Goal: Use online tool/utility: Utilize a website feature to perform a specific function

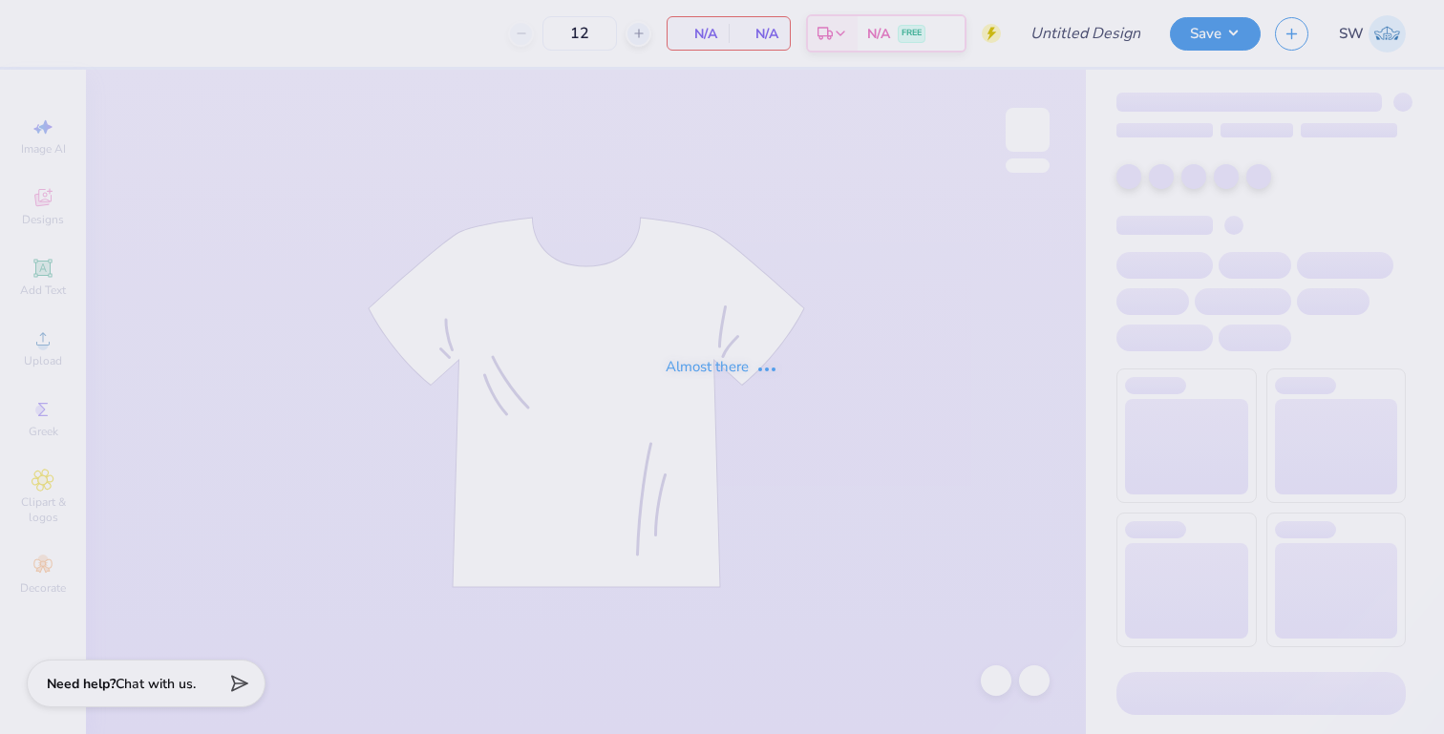
type input "PSE Fall Recruitment 2025"
type input "30"
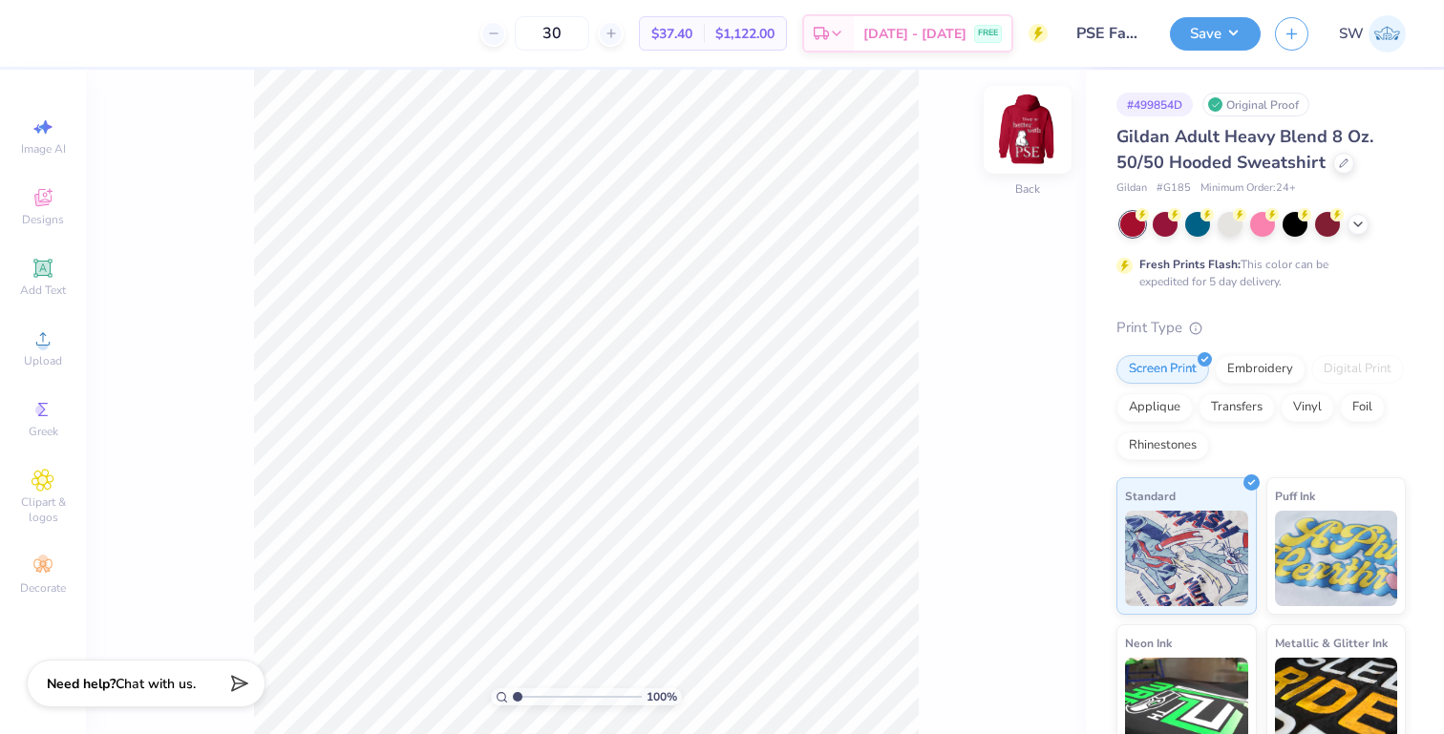
click at [1023, 137] on img at bounding box center [1027, 130] width 76 height 76
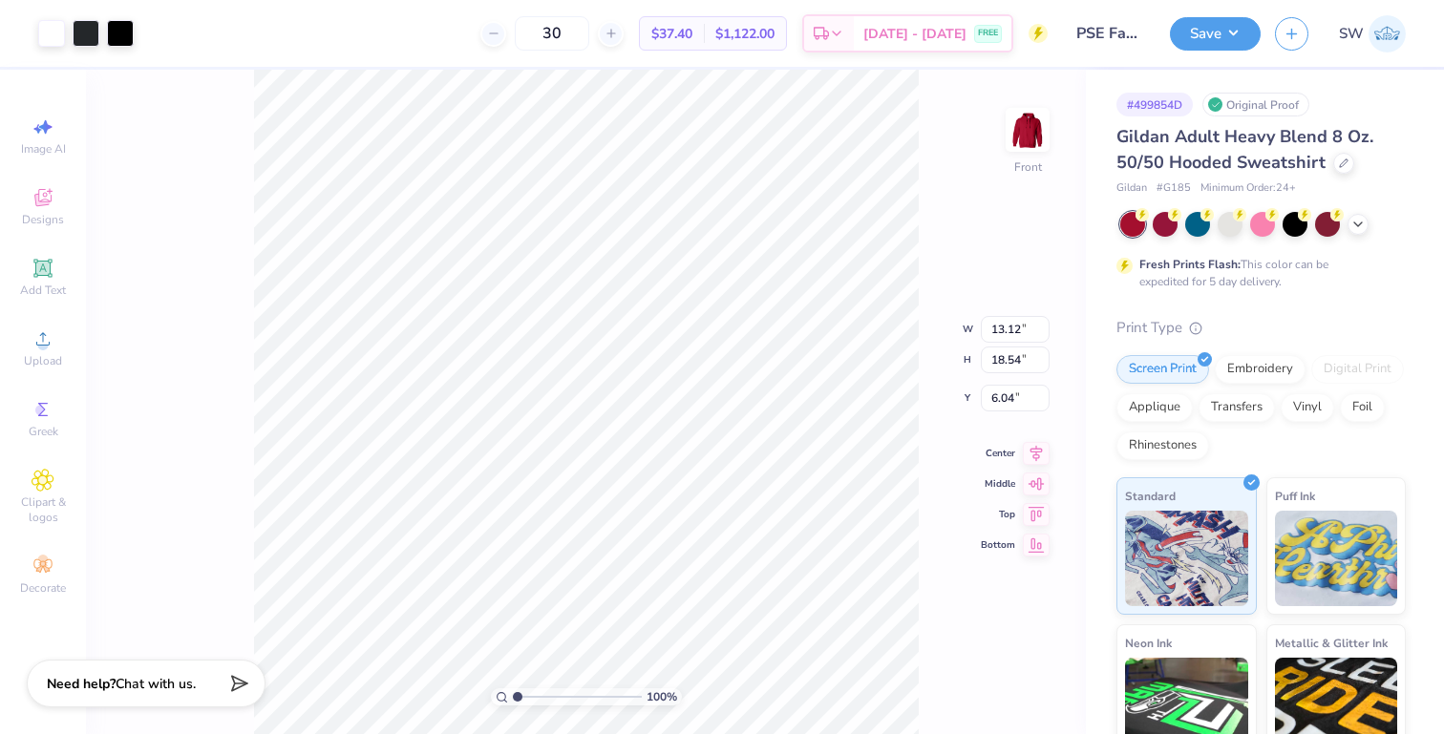
type input "10.22"
type input "14.45"
type input "6.00"
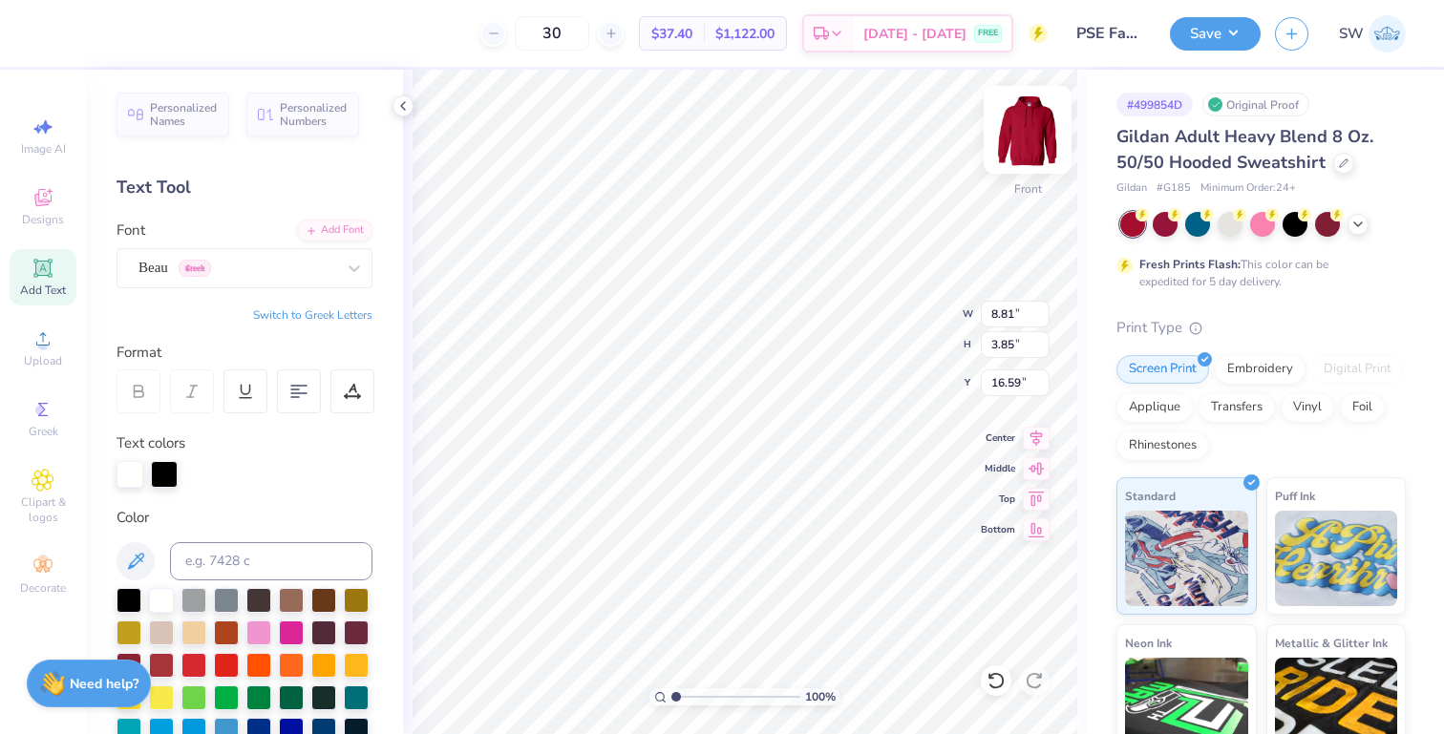
click at [1031, 144] on img at bounding box center [1027, 130] width 76 height 76
click at [94, 28] on div at bounding box center [86, 31] width 27 height 27
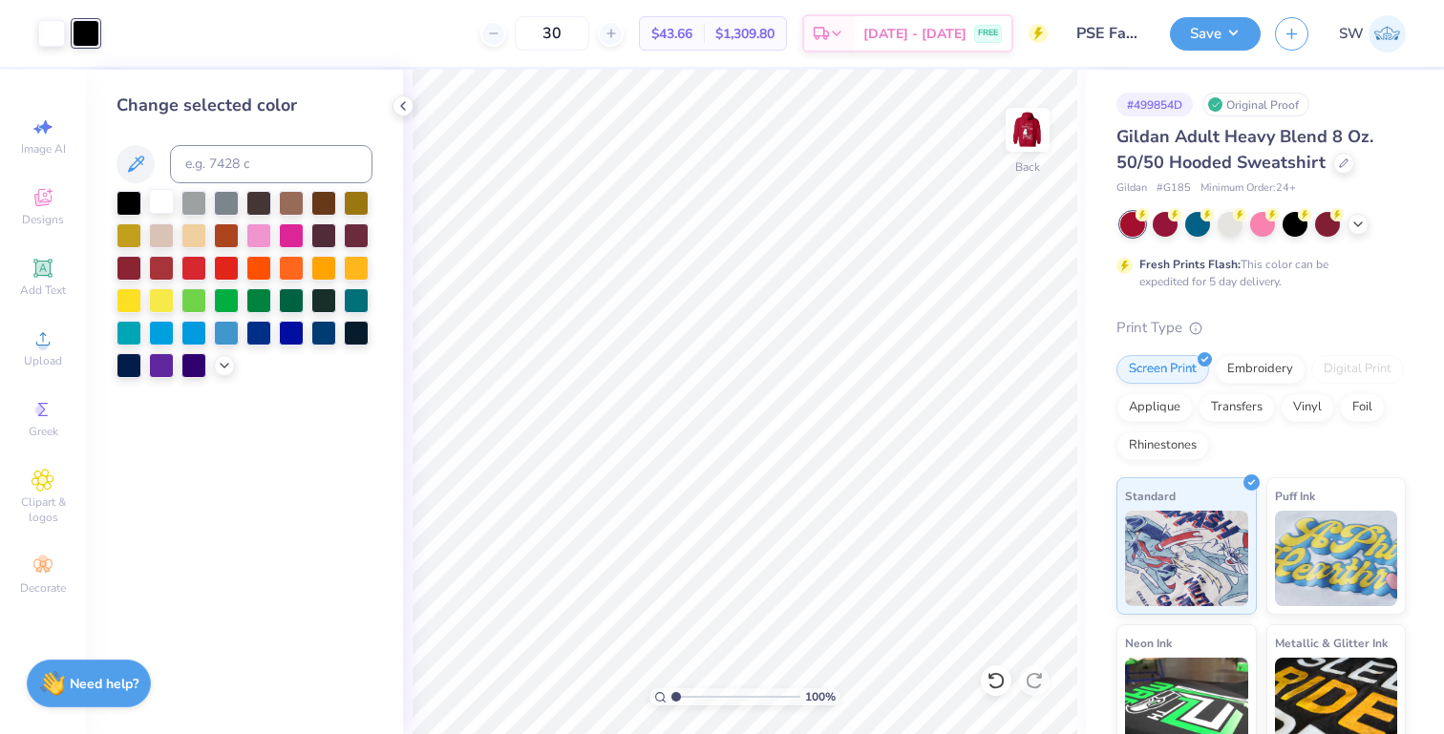
click at [163, 195] on div at bounding box center [161, 201] width 25 height 25
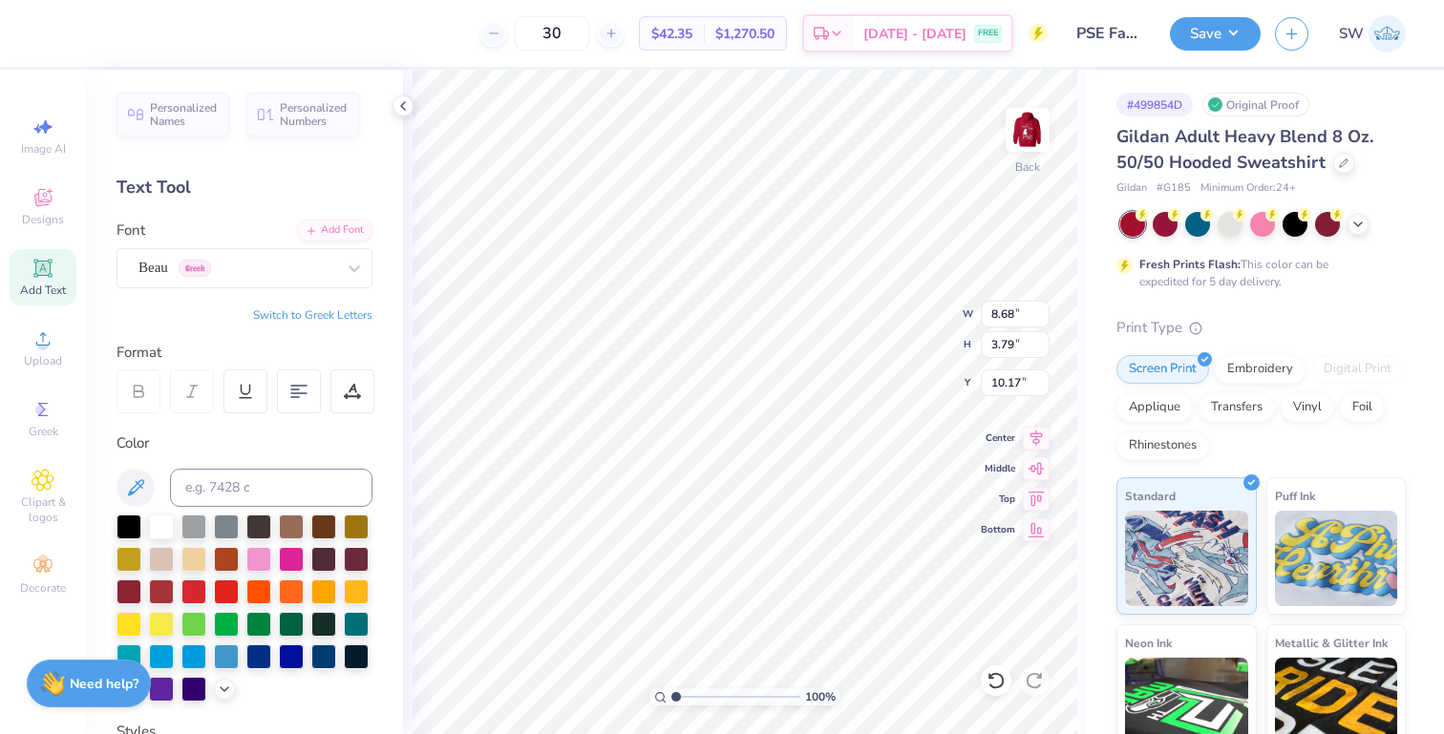
type input "3.85"
type input "1.68"
type input "3.00"
click at [1227, 19] on button "Save" at bounding box center [1215, 30] width 91 height 33
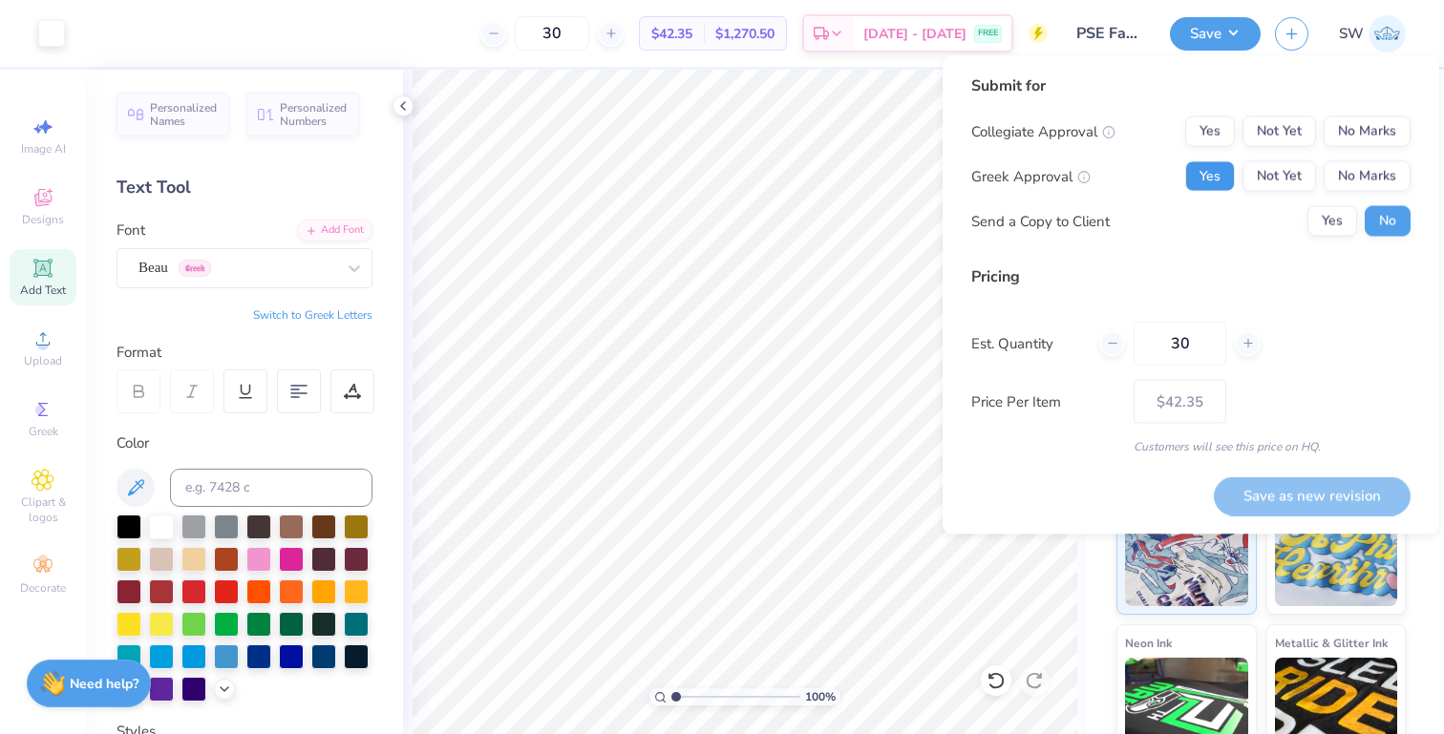
click at [1204, 171] on button "Yes" at bounding box center [1210, 176] width 50 height 31
click at [1358, 134] on button "No Marks" at bounding box center [1366, 131] width 87 height 31
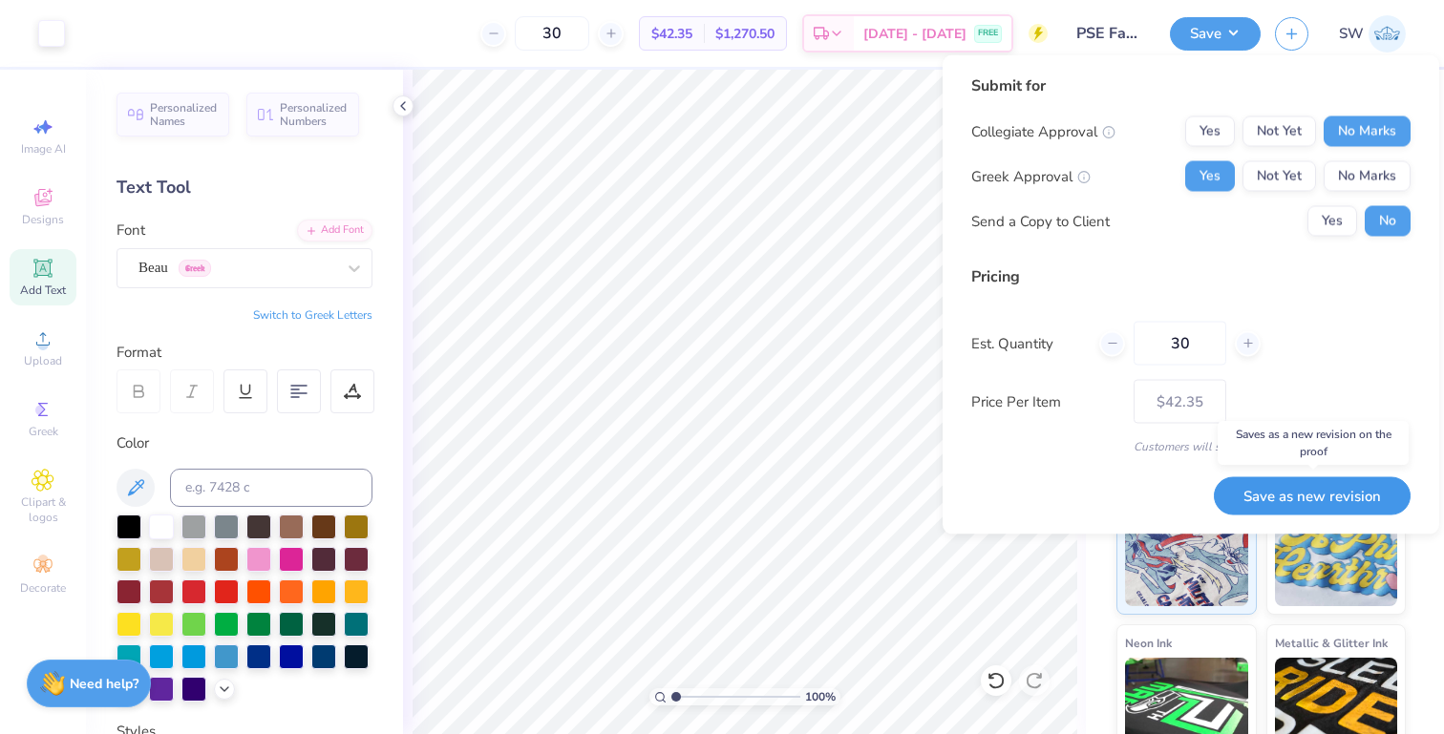
click at [1250, 482] on button "Save as new revision" at bounding box center [1311, 495] width 197 height 39
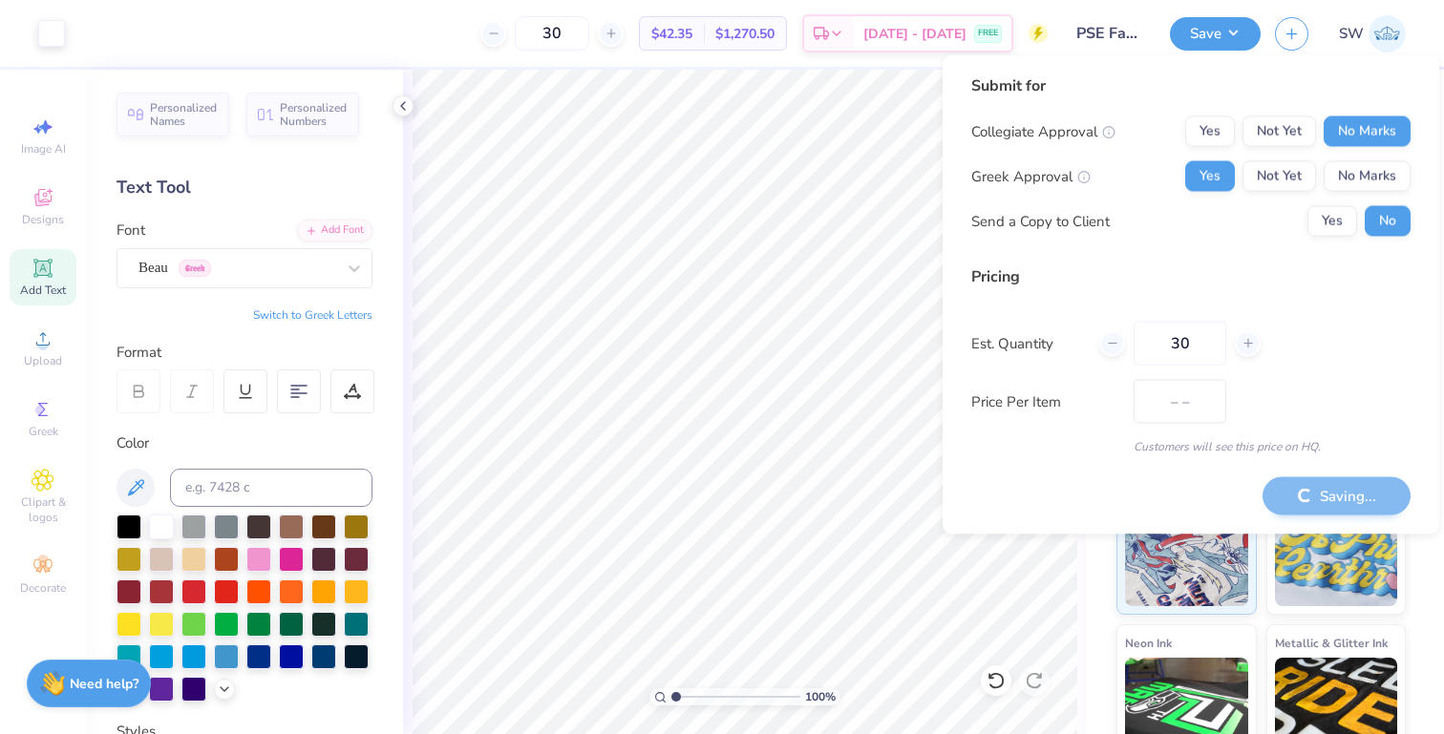
type input "$42.35"
